Goal: Information Seeking & Learning: Learn about a topic

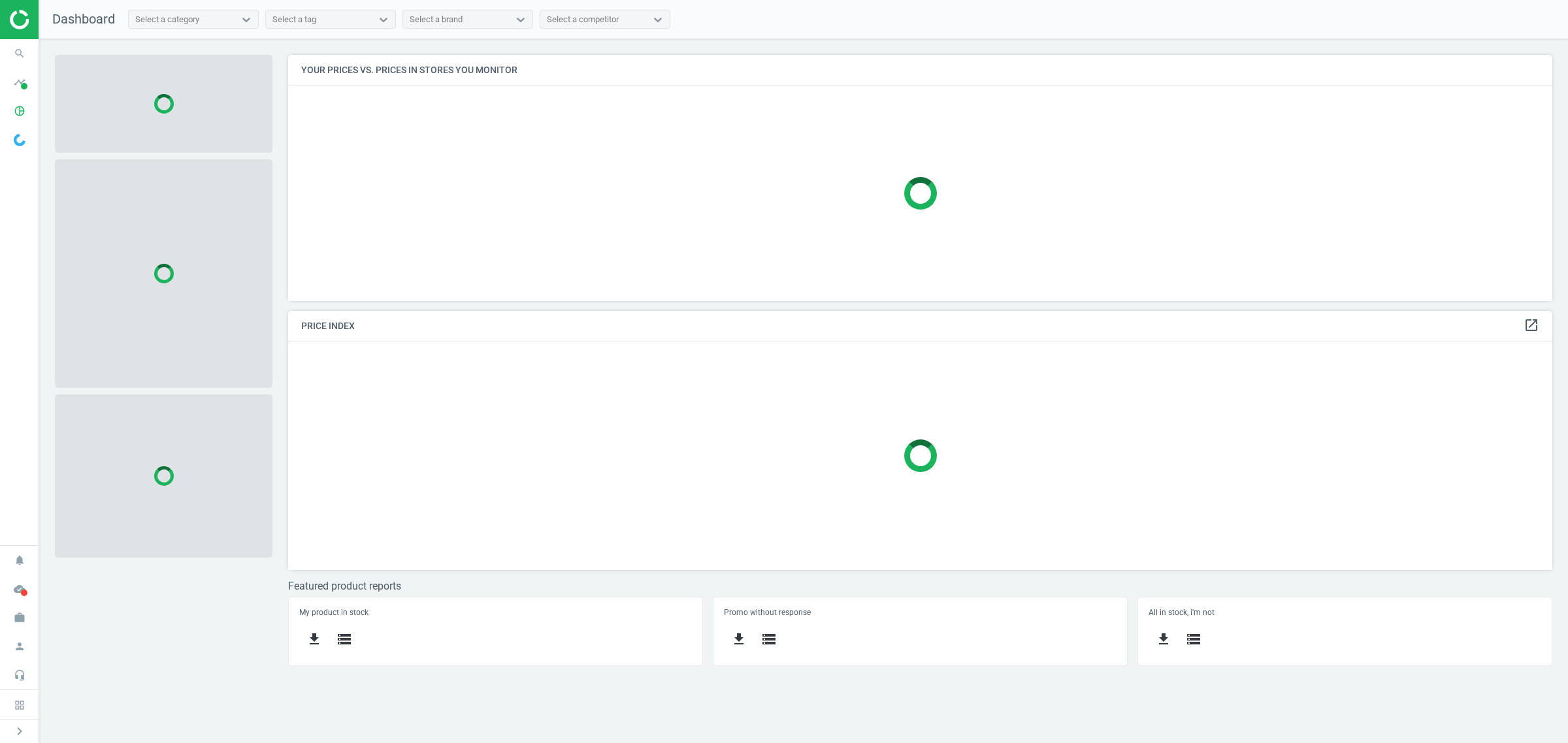
scroll to position [272, 1288]
click at [14, 50] on icon "search" at bounding box center [19, 53] width 25 height 25
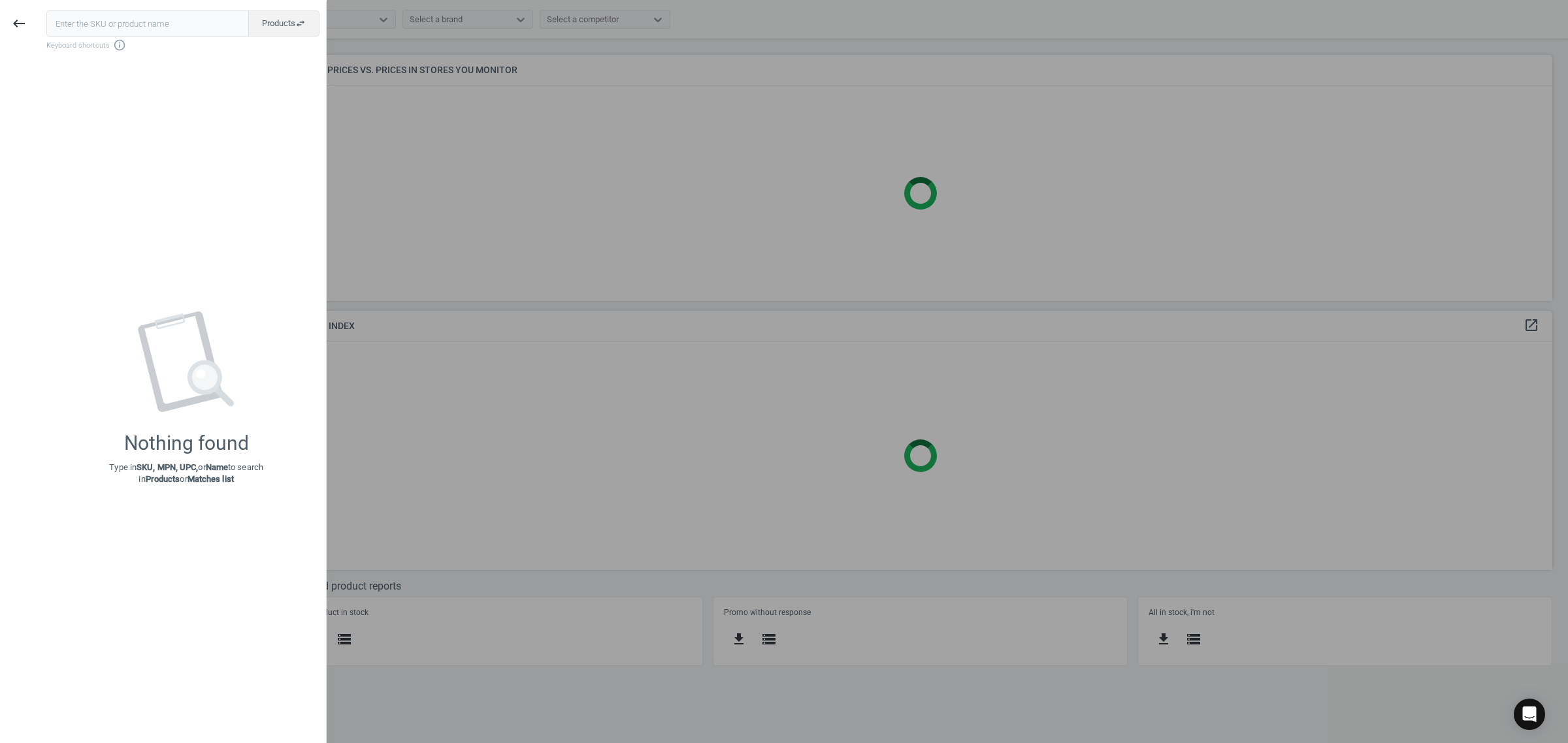
scroll to position [272, 1278]
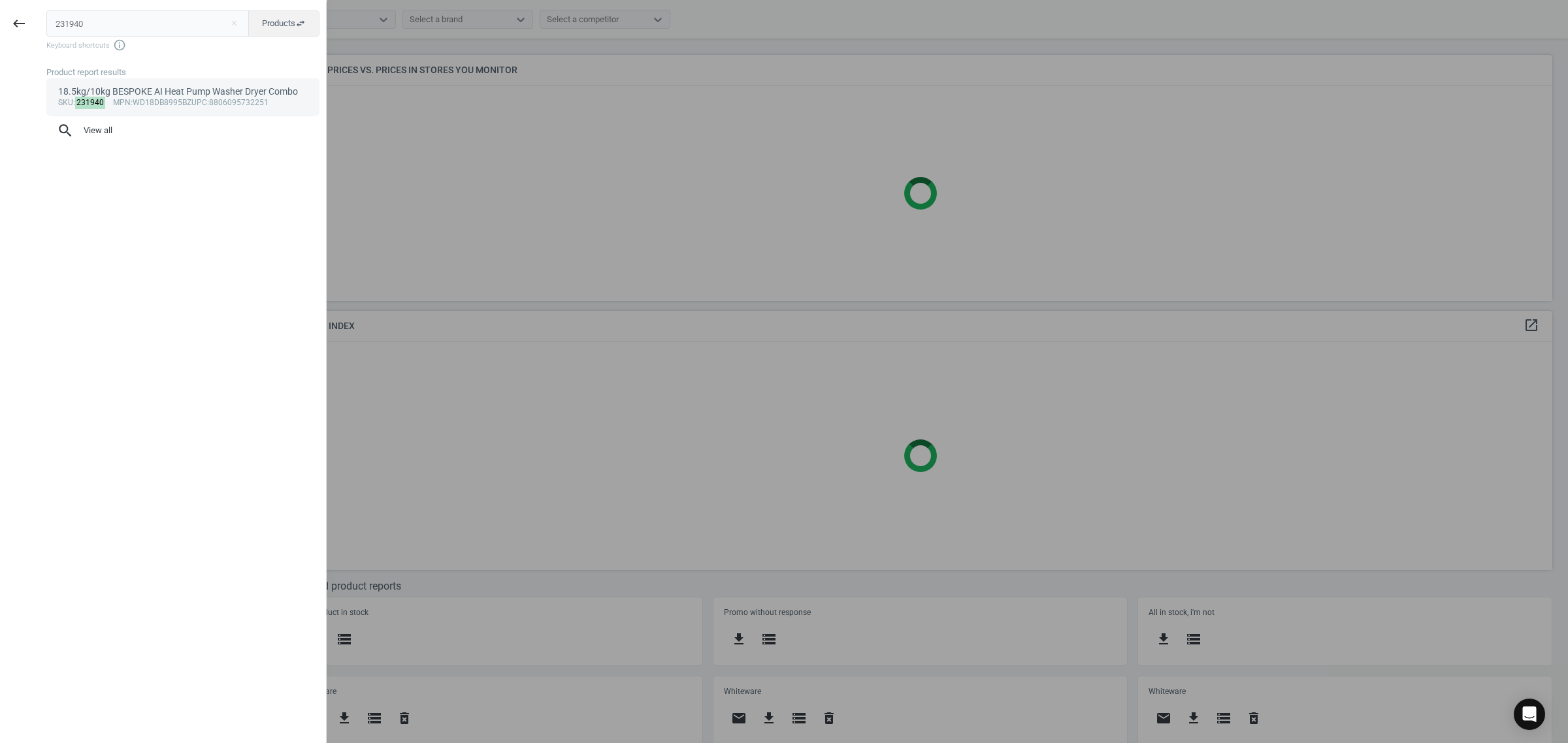
type input "231940"
click at [167, 87] on div "18.5kg/10kg BESPOKE AI Heat Pump Washer Dryer Combo" at bounding box center [183, 92] width 250 height 13
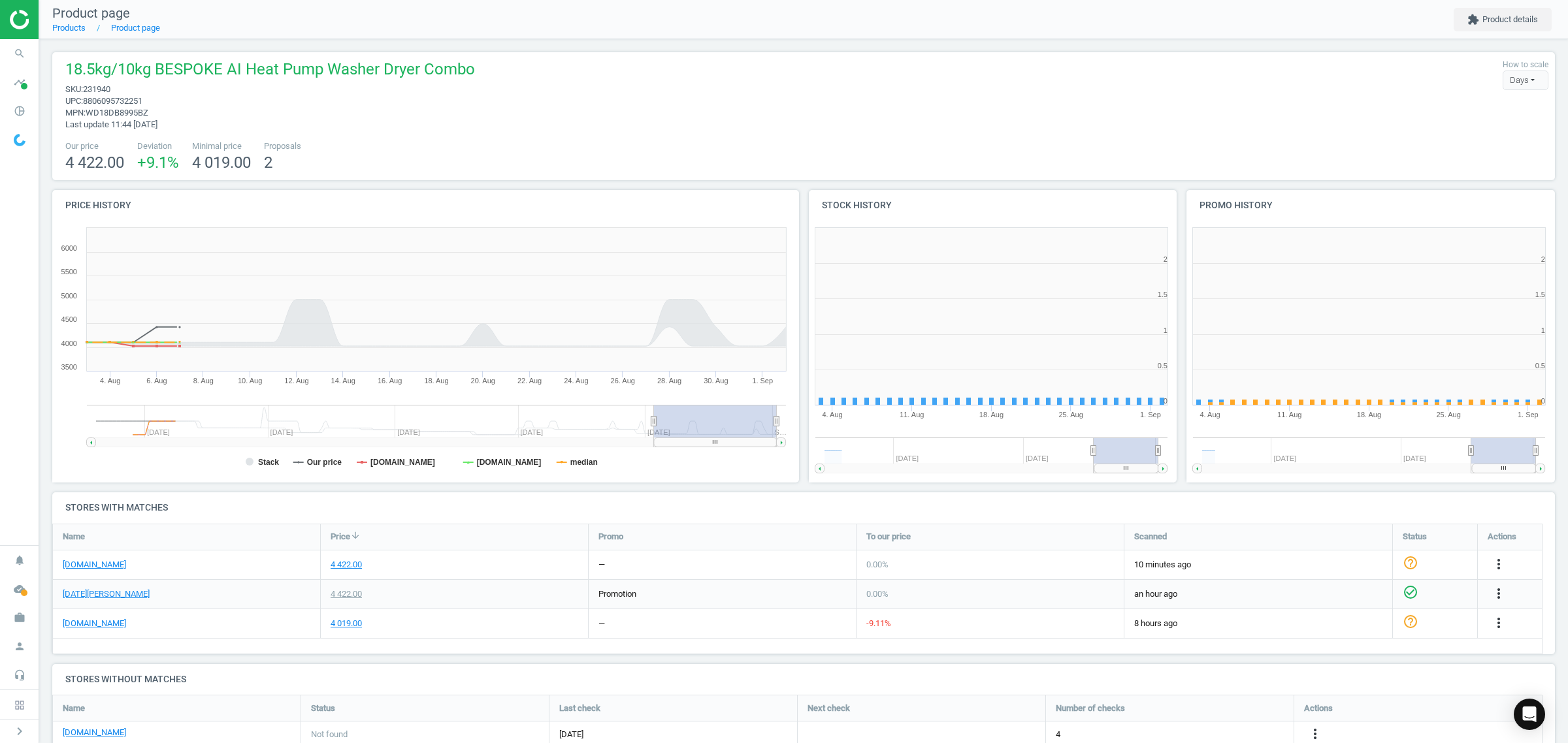
scroll to position [286, 391]
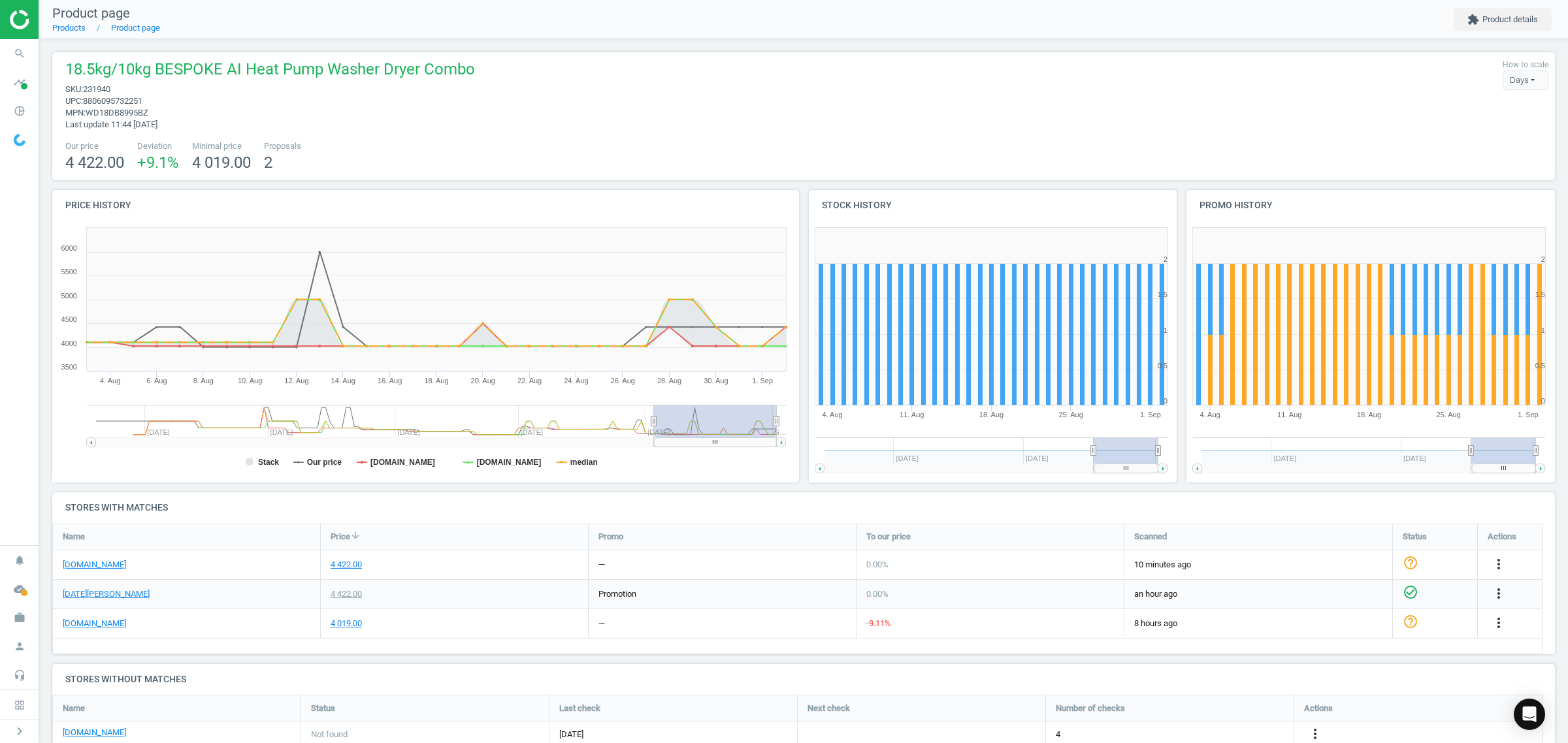
click at [302, 465] on rect at bounding box center [422, 351] width 740 height 261
click at [312, 464] on tspan "Our price" at bounding box center [325, 462] width 35 height 9
click at [470, 459] on rect at bounding box center [422, 351] width 740 height 261
click at [513, 462] on tspan "[DOMAIN_NAME]" at bounding box center [509, 462] width 65 height 9
click at [575, 464] on tspan "median" at bounding box center [584, 462] width 28 height 9
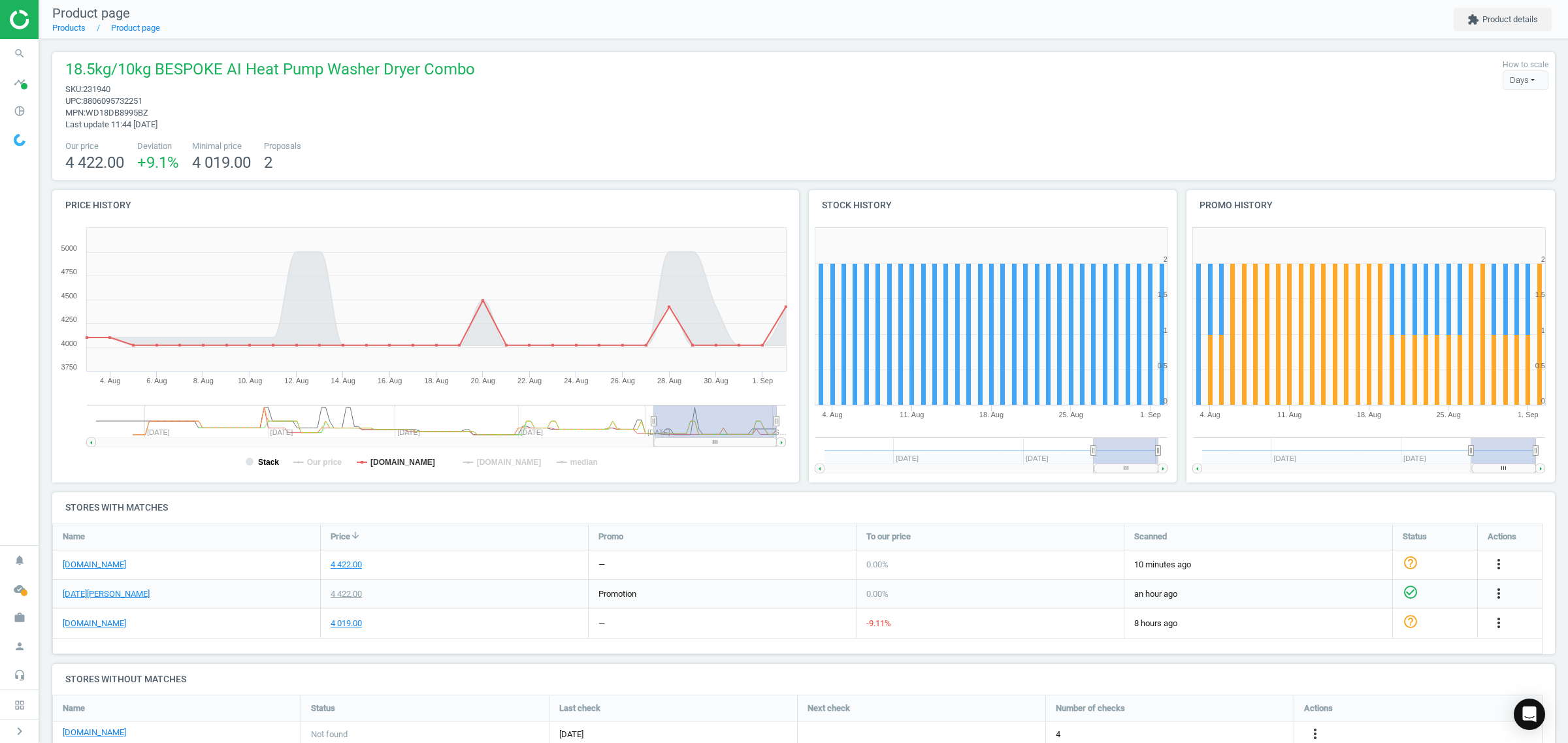
click at [263, 463] on tspan "Stack" at bounding box center [268, 462] width 21 height 9
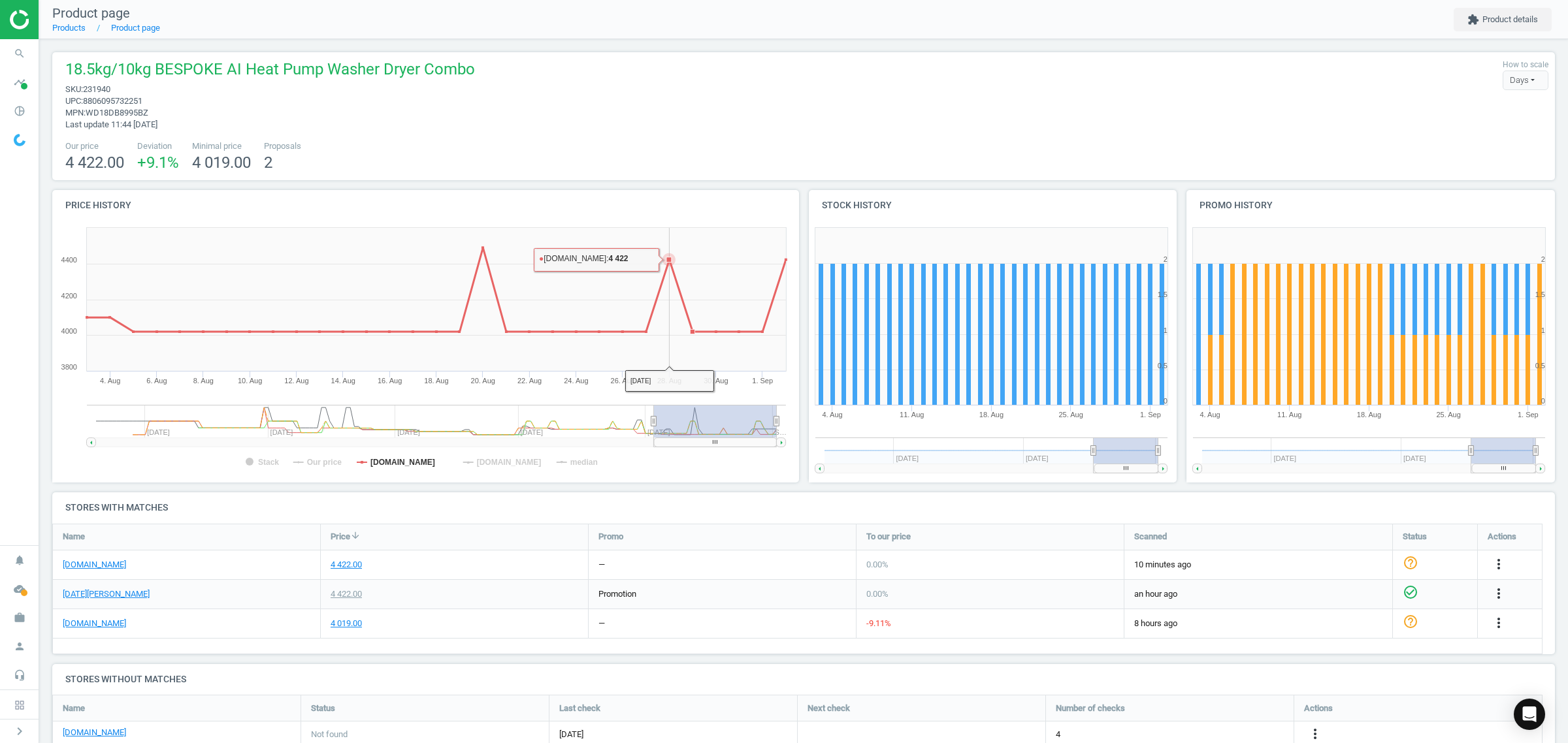
click at [659, 338] on rect at bounding box center [436, 299] width 699 height 143
click at [101, 89] on span "231940" at bounding box center [96, 90] width 28 height 10
copy span "231940"
